Goal: Information Seeking & Learning: Learn about a topic

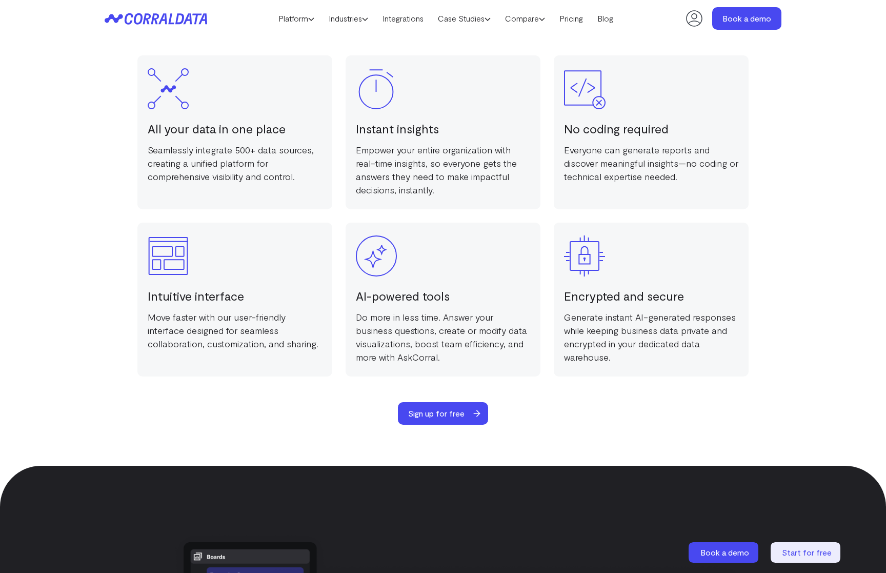
scroll to position [2072, 0]
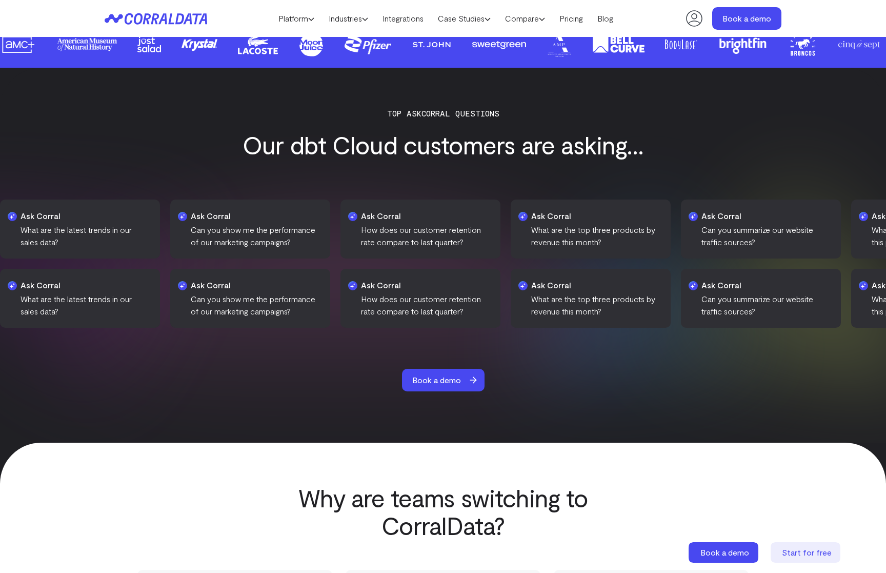
scroll to position [1558, 0]
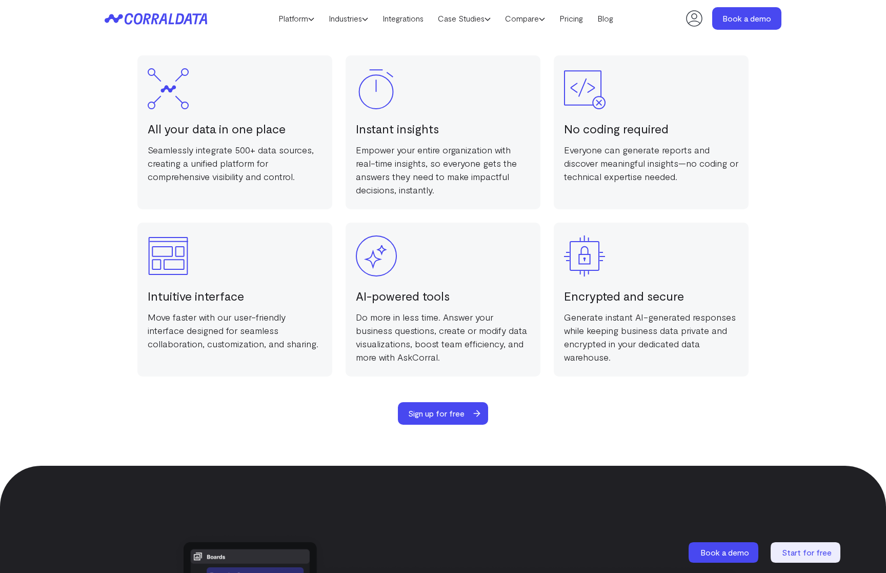
scroll to position [2072, 0]
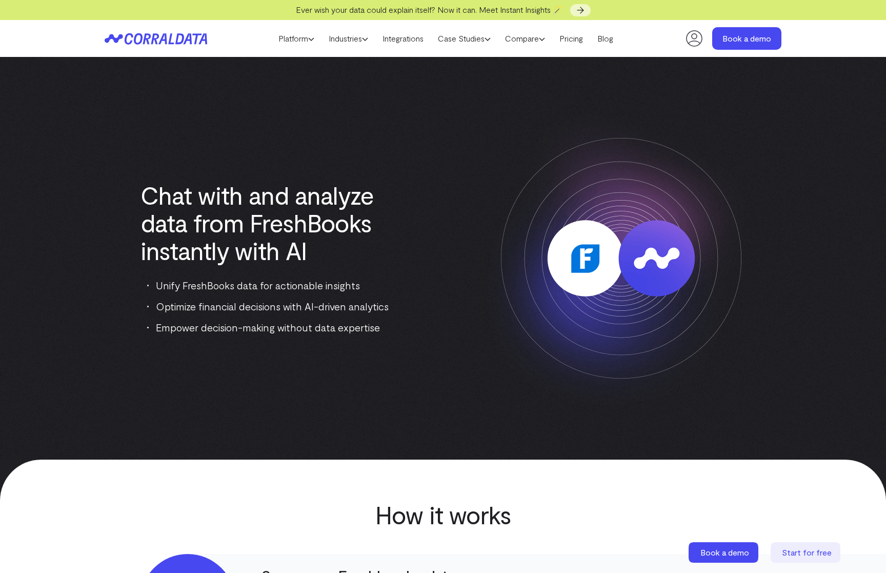
scroll to position [530, 0]
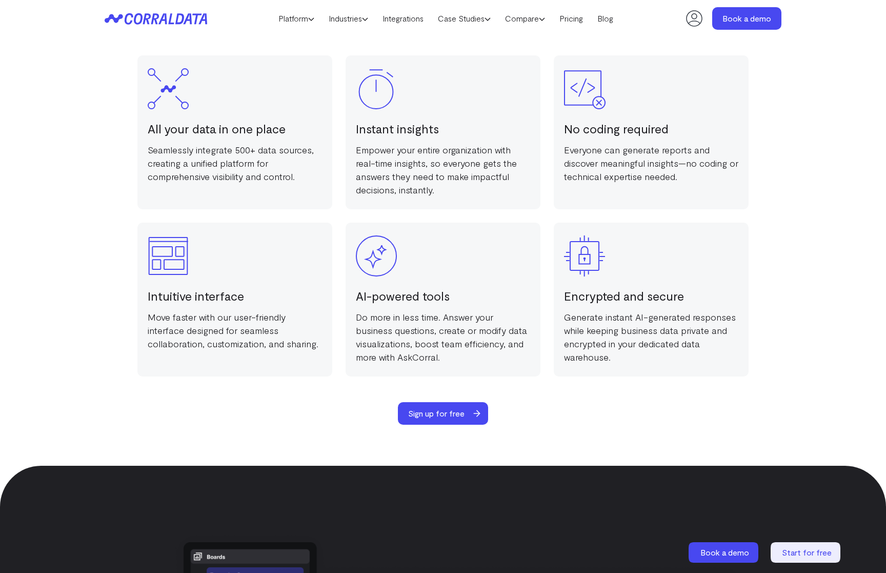
scroll to position [2072, 0]
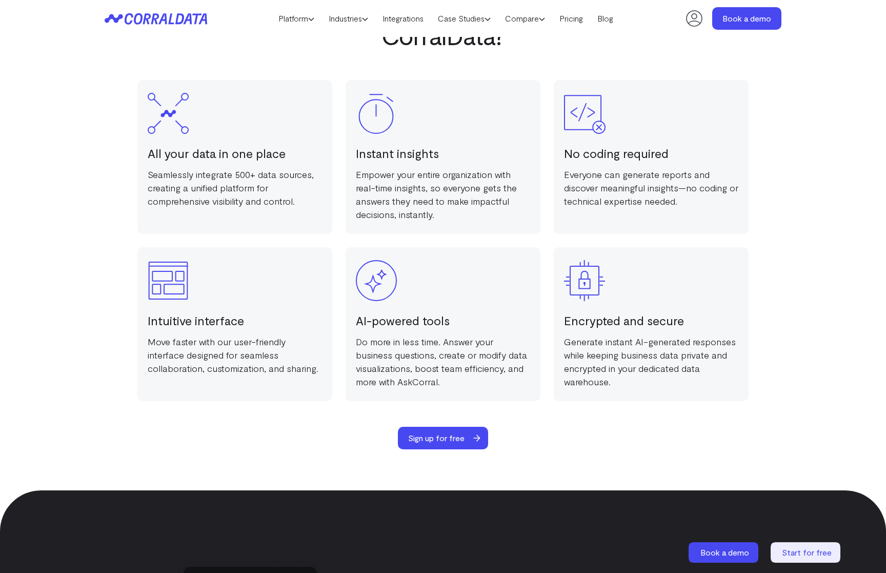
scroll to position [2072, 0]
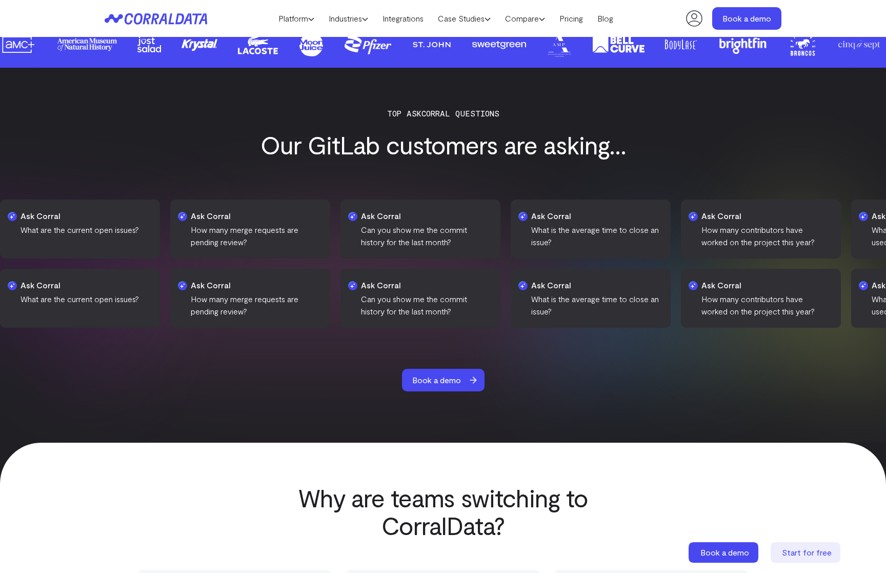
scroll to position [1558, 0]
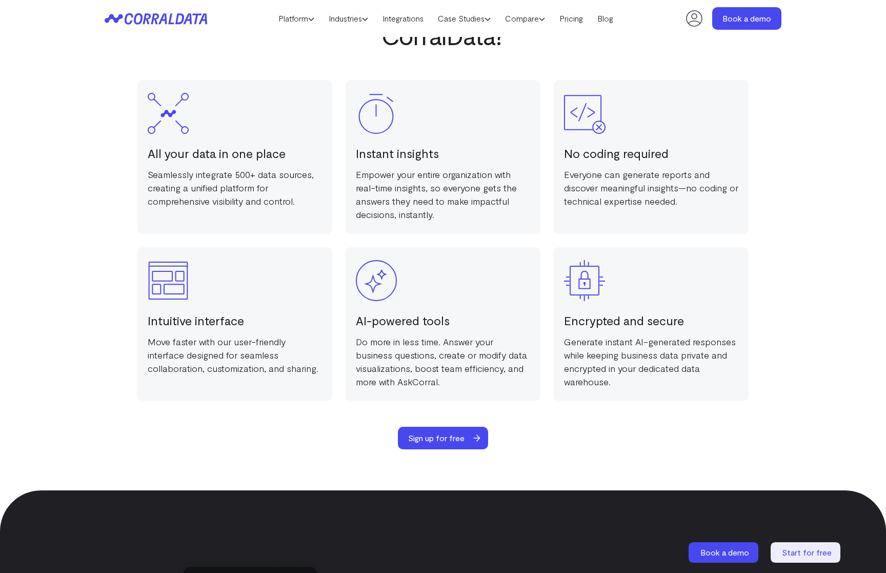
scroll to position [2072, 0]
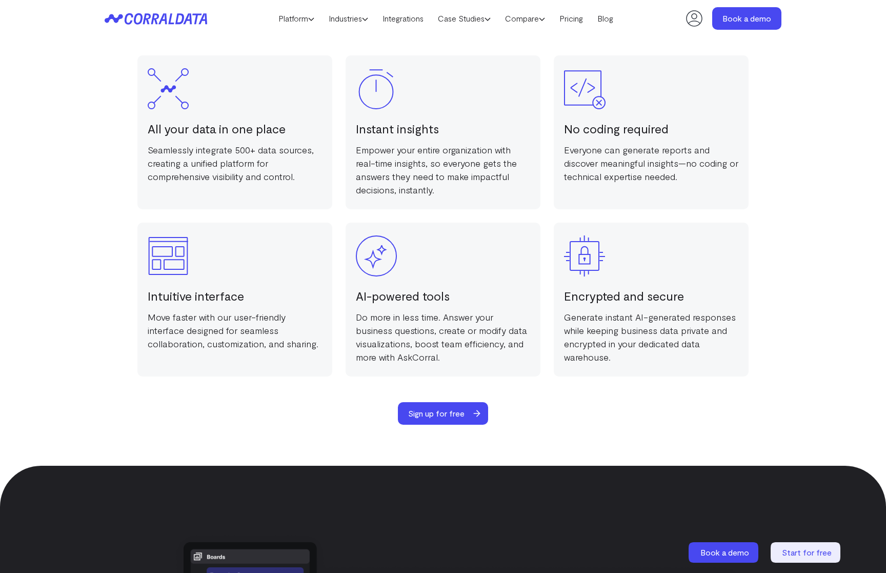
scroll to position [2072, 0]
